Goal: Check status

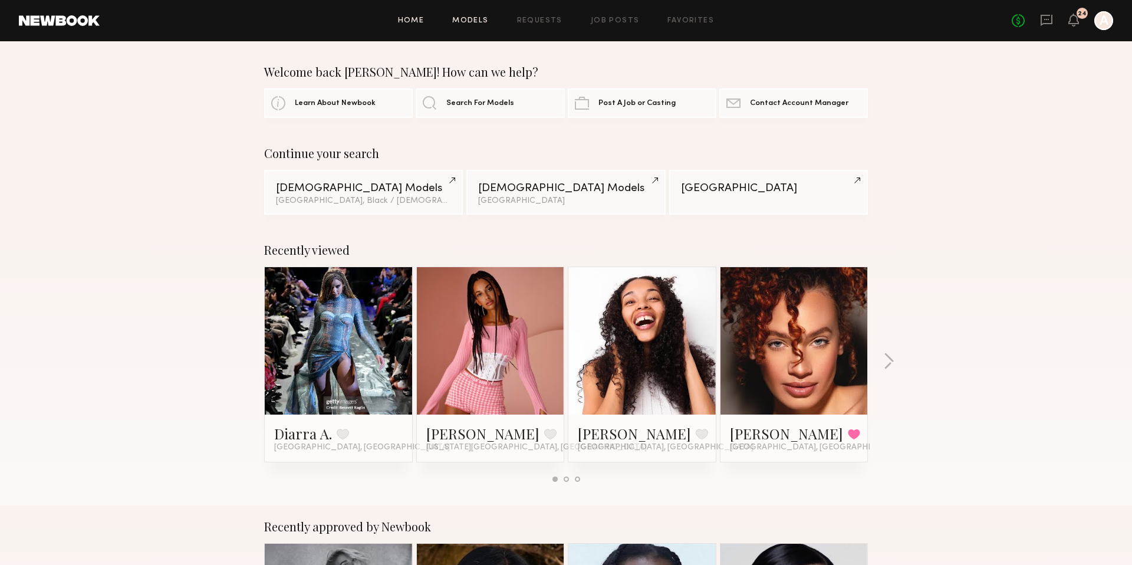
click at [466, 21] on link "Models" at bounding box center [470, 21] width 36 height 8
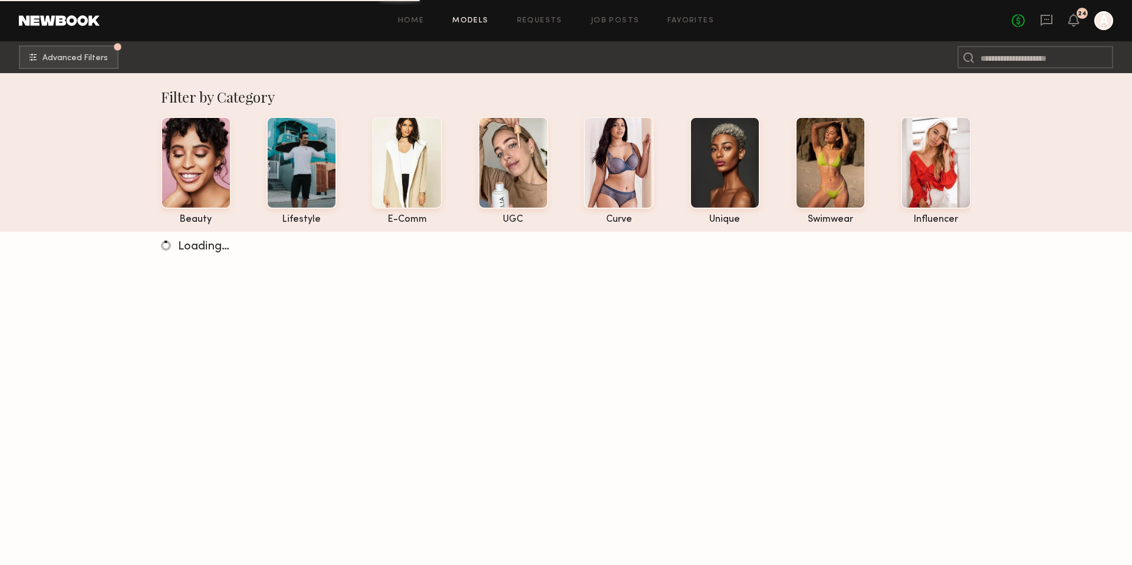
click at [1072, 26] on div "24" at bounding box center [1073, 21] width 11 height 15
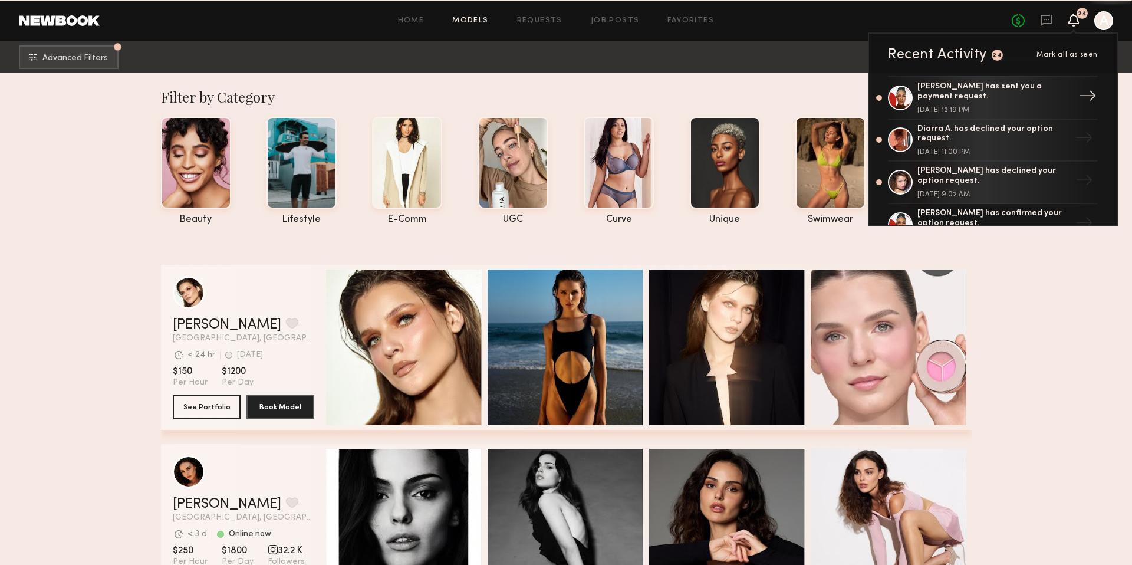
click at [1025, 99] on div "[PERSON_NAME] has sent you a payment request. [DATE] 12:19 PM" at bounding box center [993, 98] width 153 height 32
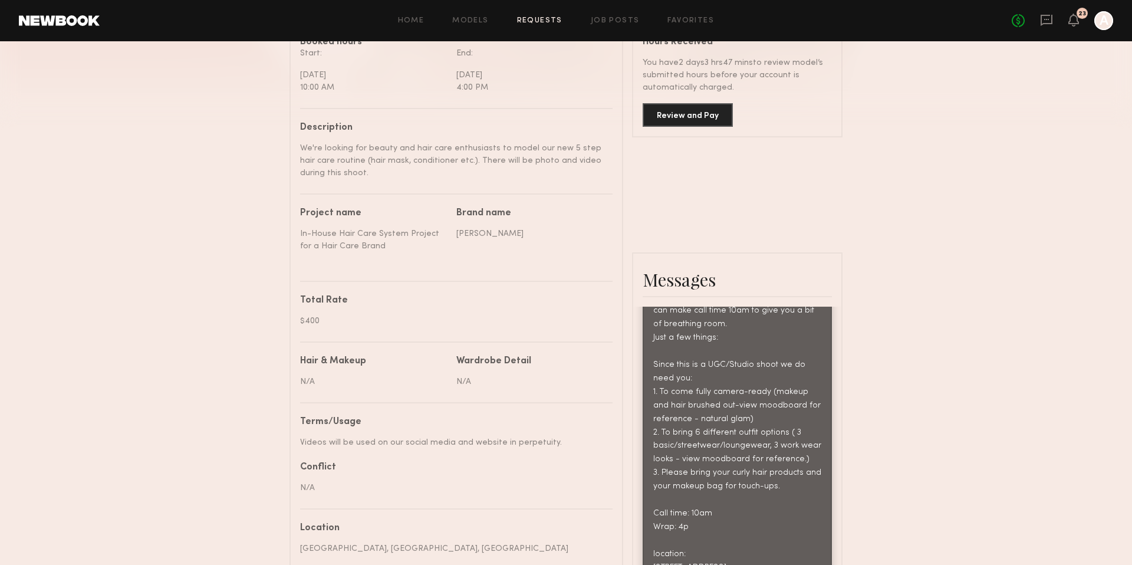
scroll to position [116, 0]
